Goal: Task Accomplishment & Management: Manage account settings

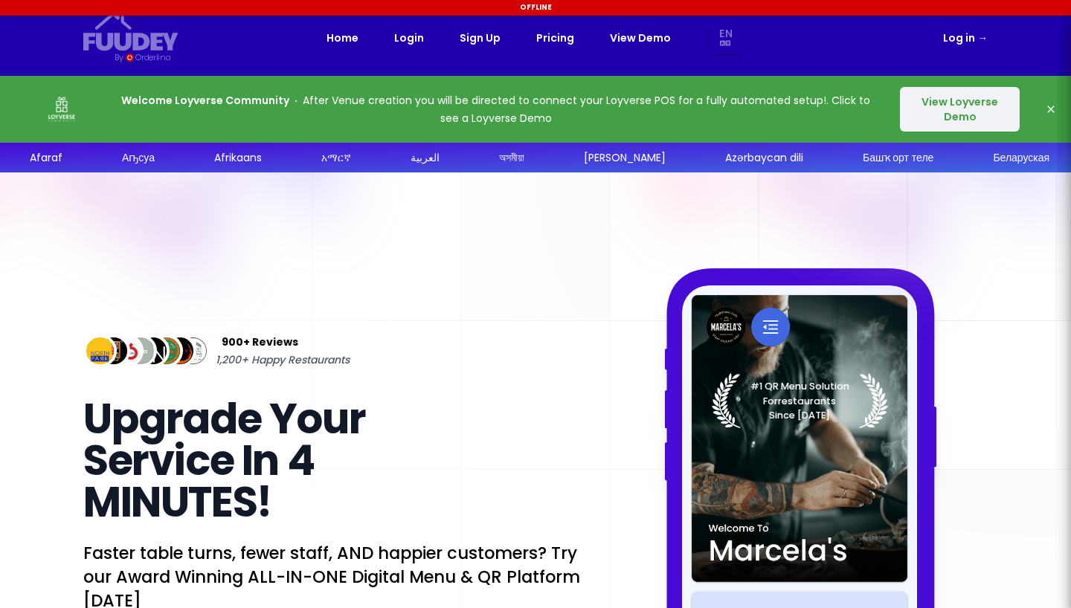
select select "en"
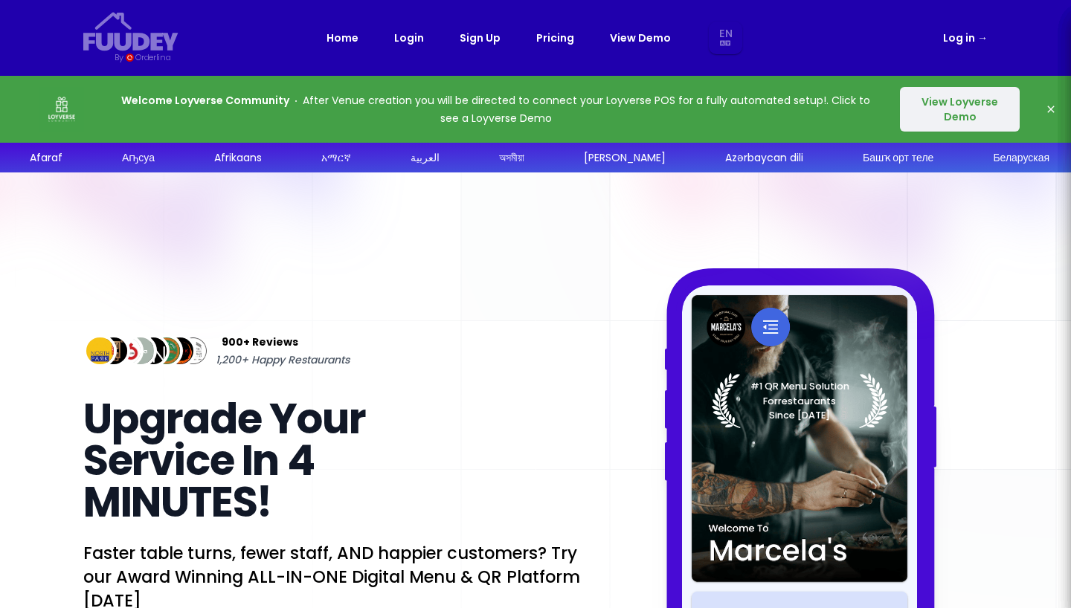
select select "en"
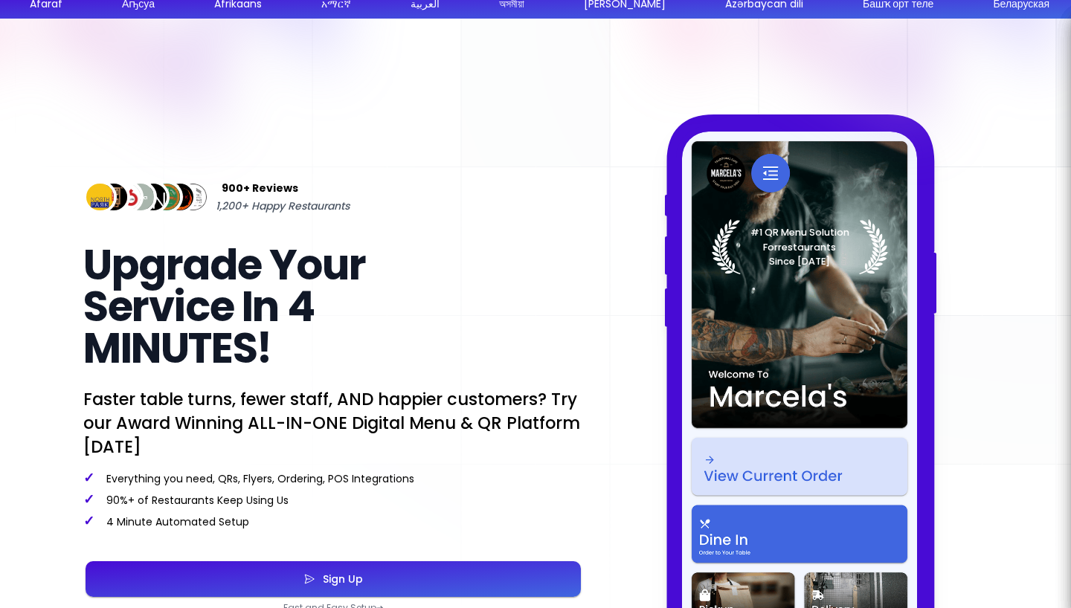
select select "en"
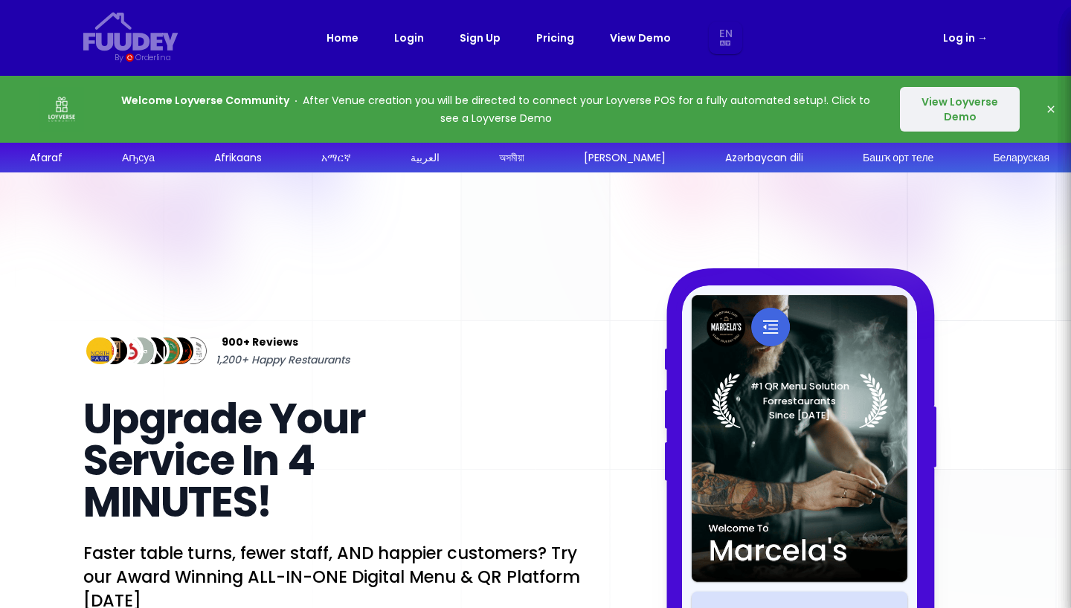
select select "en"
click at [981, 109] on button "View Loyverse Demo" at bounding box center [960, 109] width 120 height 45
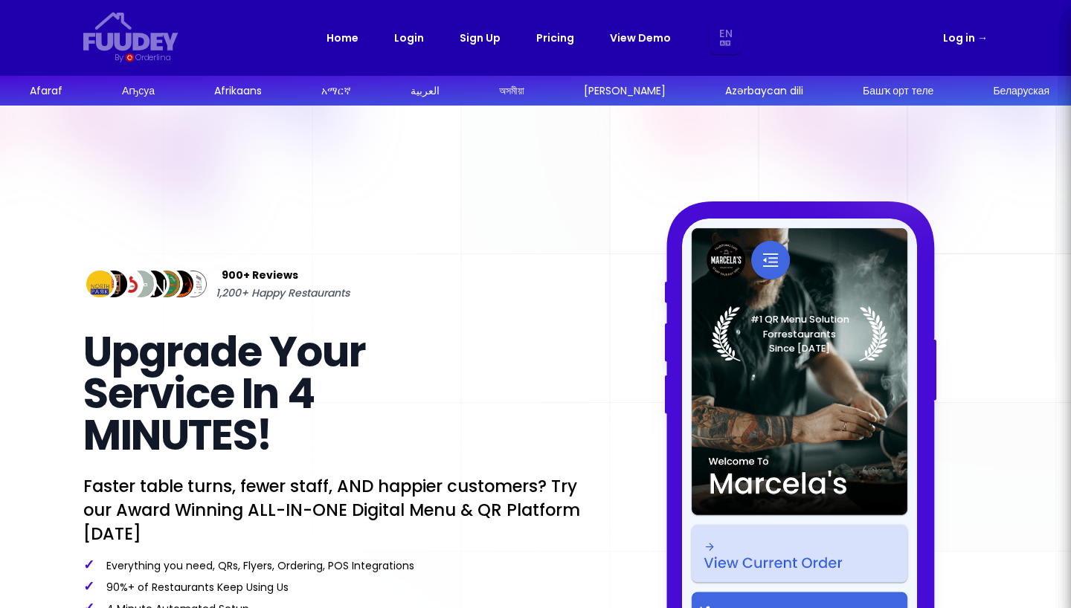
select select "en"
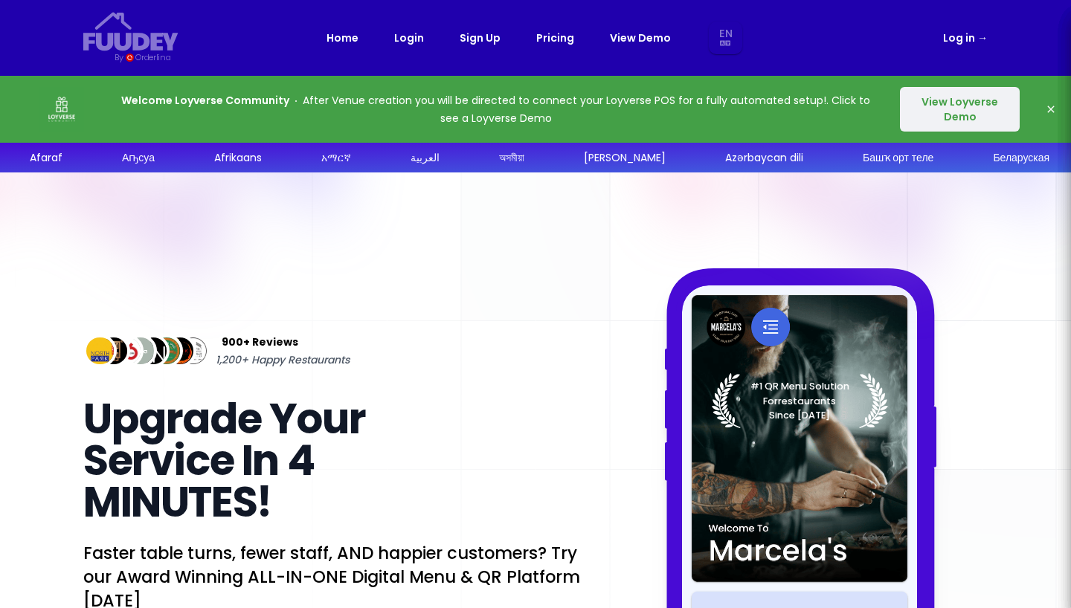
select select "en"
click at [957, 43] on link "Log in →" at bounding box center [965, 38] width 45 height 18
select select "en"
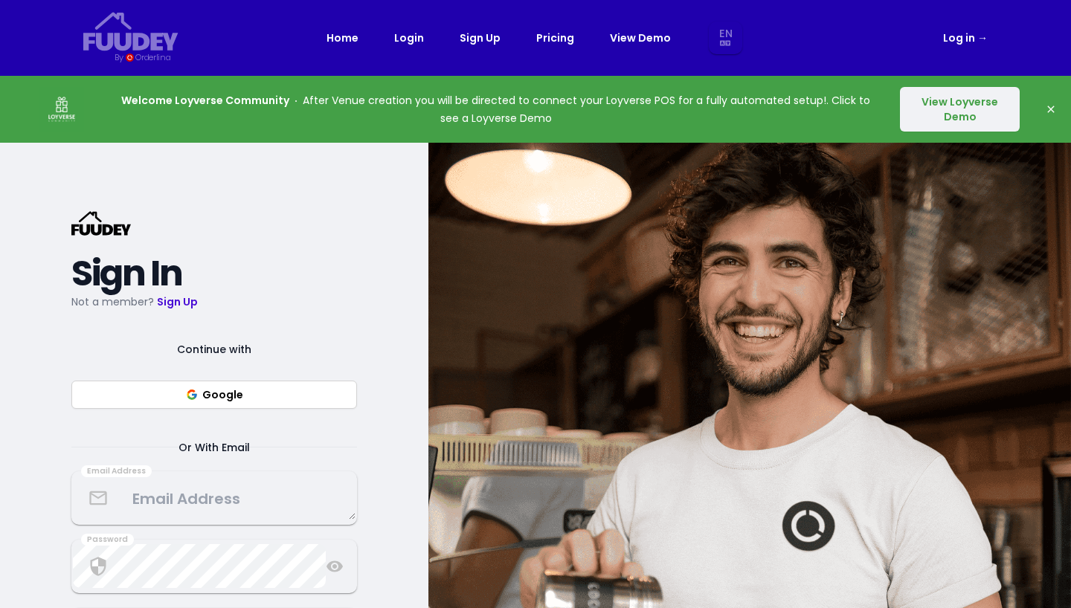
select select "en"
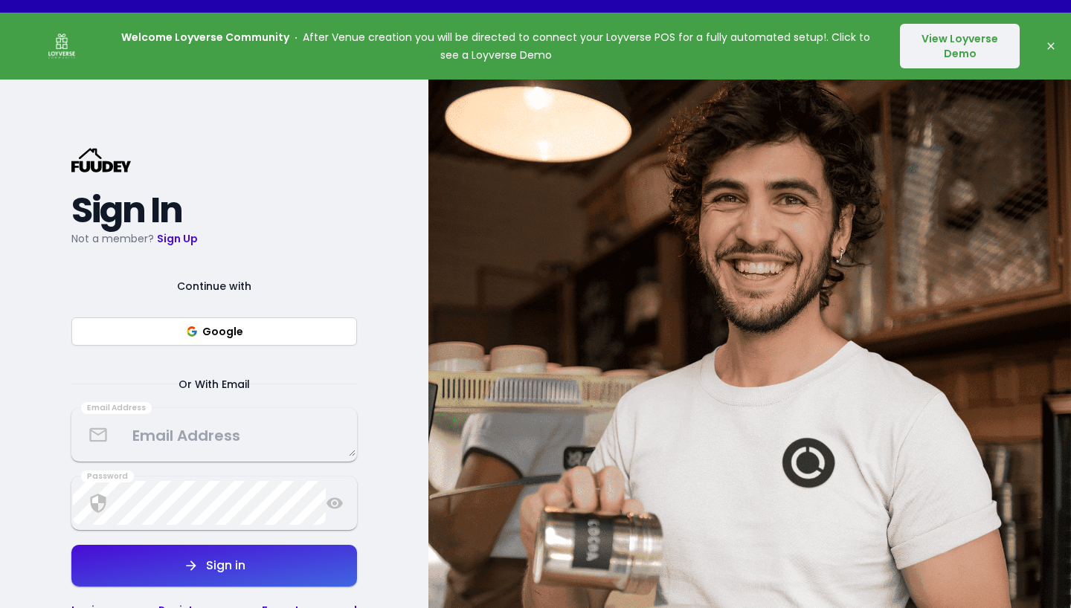
scroll to position [58, 0]
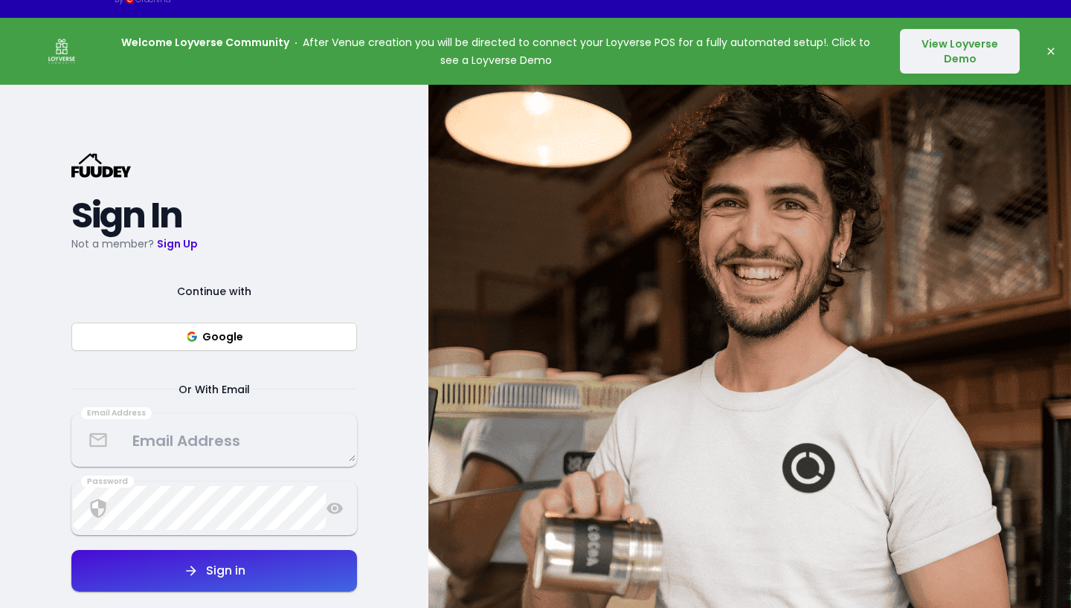
click at [289, 344] on button "Google" at bounding box center [214, 337] width 286 height 28
select select "en"
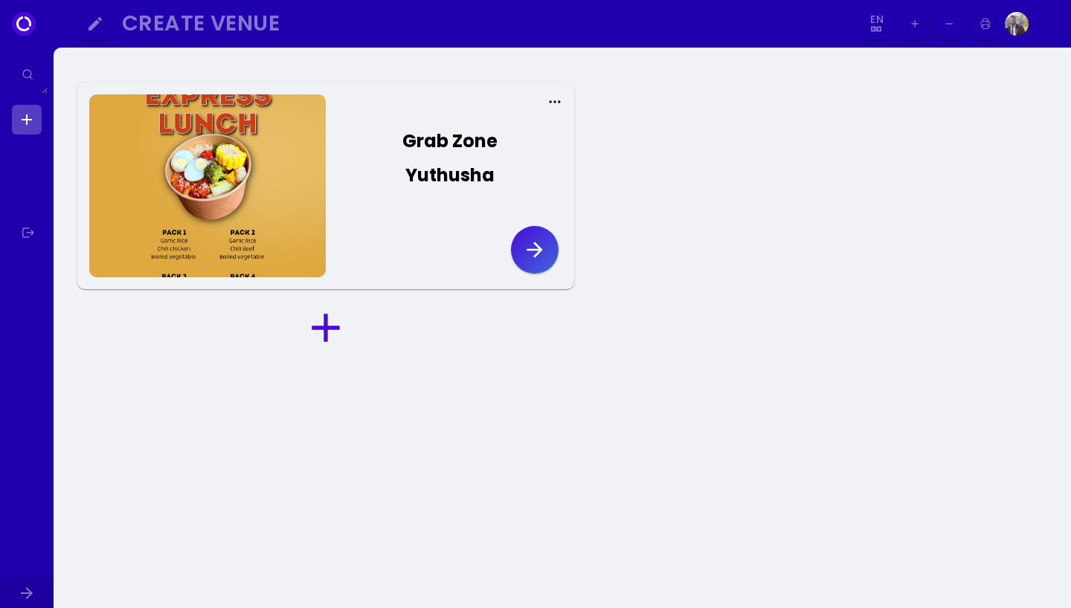
click at [540, 256] on icon "button" at bounding box center [535, 250] width 24 height 24
select select "en"
